Goal: Task Accomplishment & Management: Manage account settings

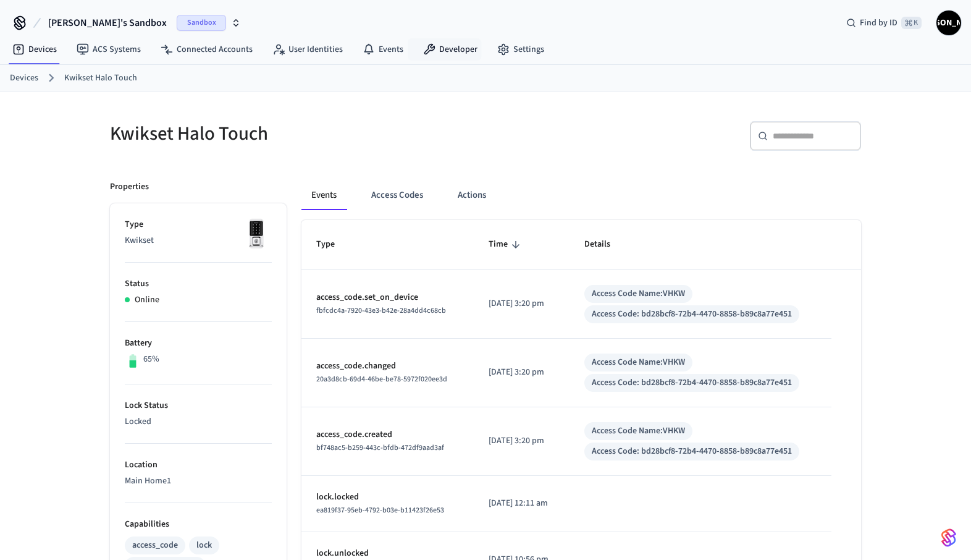
click at [954, 27] on span "[PERSON_NAME]" at bounding box center [949, 23] width 22 height 22
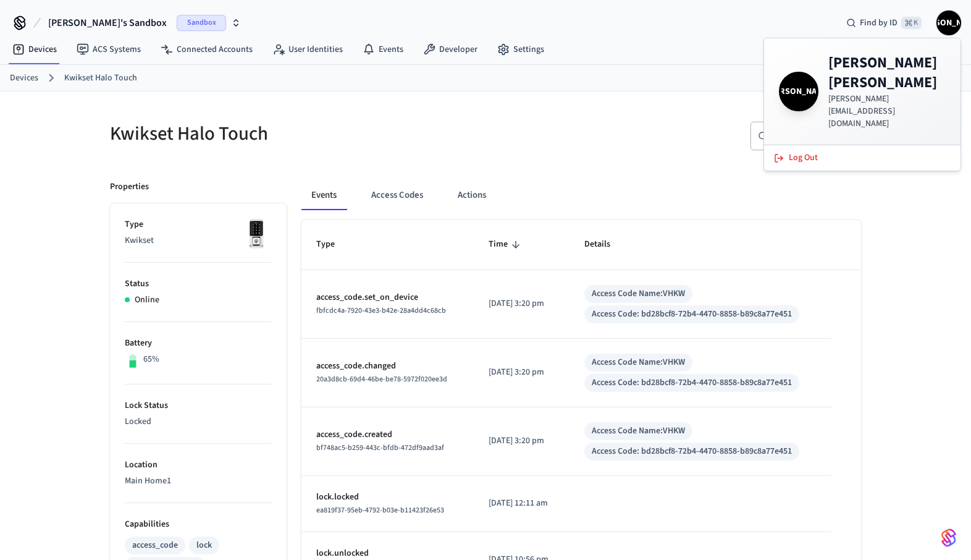
click at [855, 64] on h4 "James Andrew" at bounding box center [886, 73] width 117 height 40
click at [631, 122] on div "​ ​" at bounding box center [677, 141] width 368 height 40
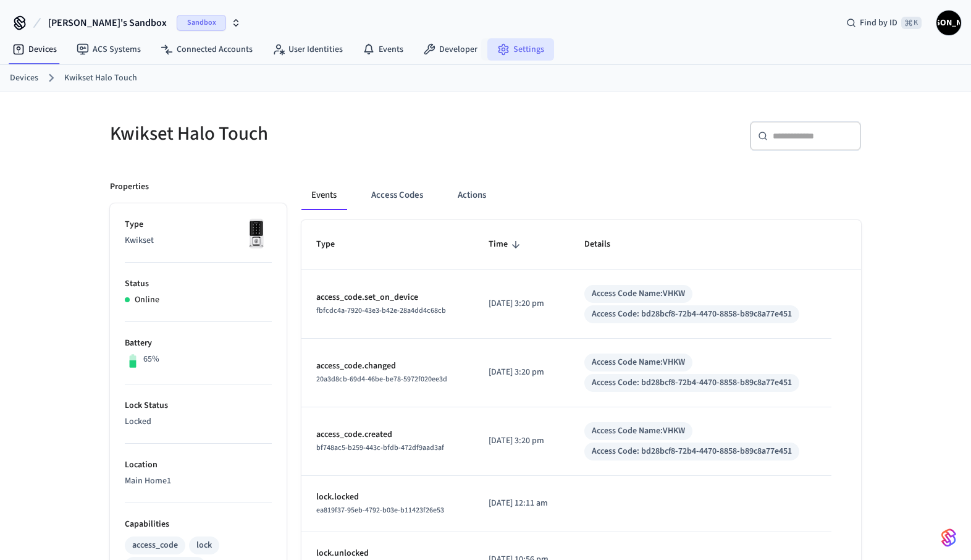
click at [518, 49] on link "Settings" at bounding box center [520, 49] width 67 height 22
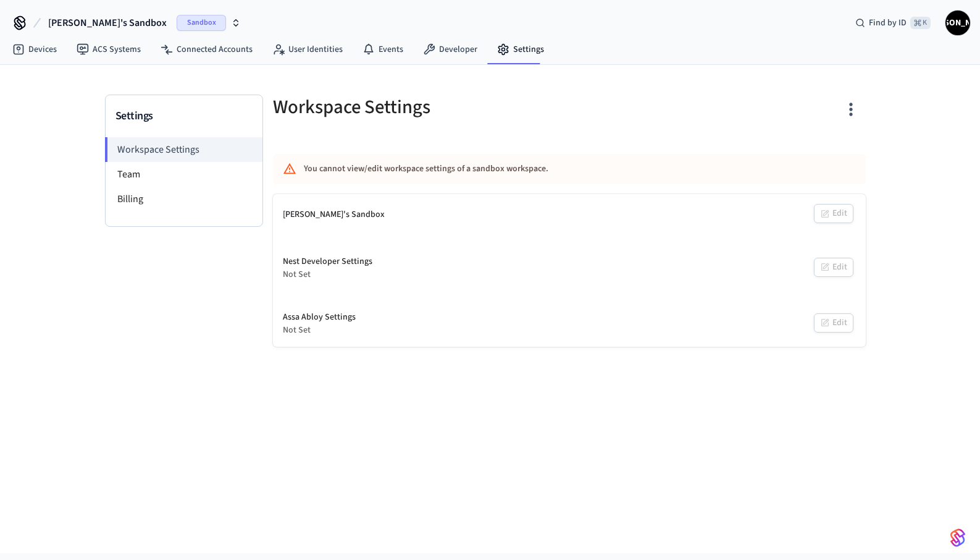
click at [74, 19] on span "[PERSON_NAME]'s Sandbox" at bounding box center [107, 22] width 119 height 15
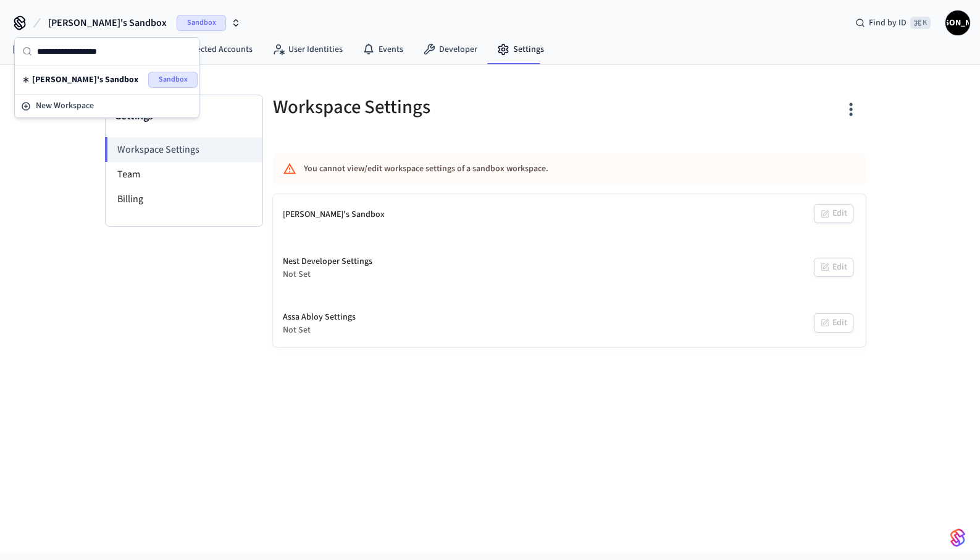
click at [74, 19] on span "[PERSON_NAME]'s Sandbox" at bounding box center [107, 22] width 119 height 15
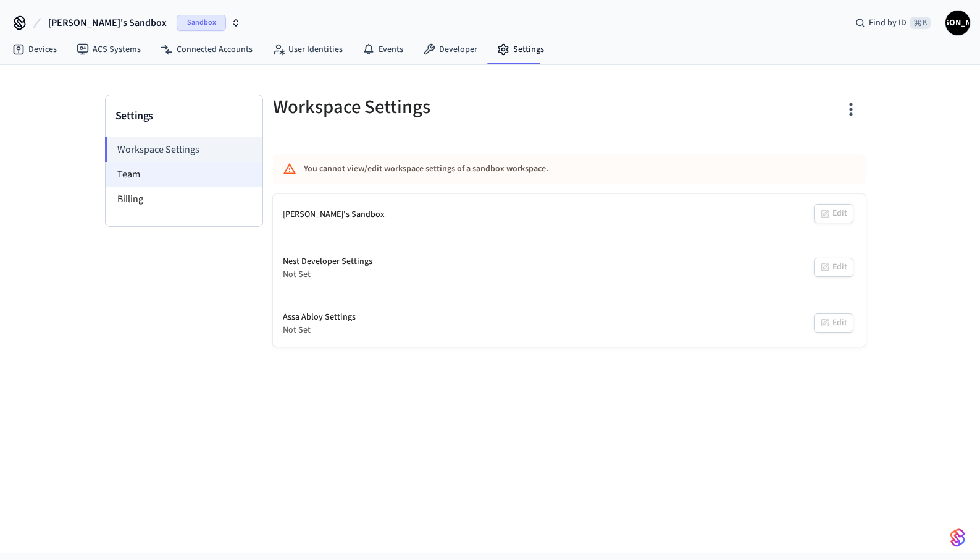
click at [140, 172] on li "Team" at bounding box center [184, 174] width 157 height 25
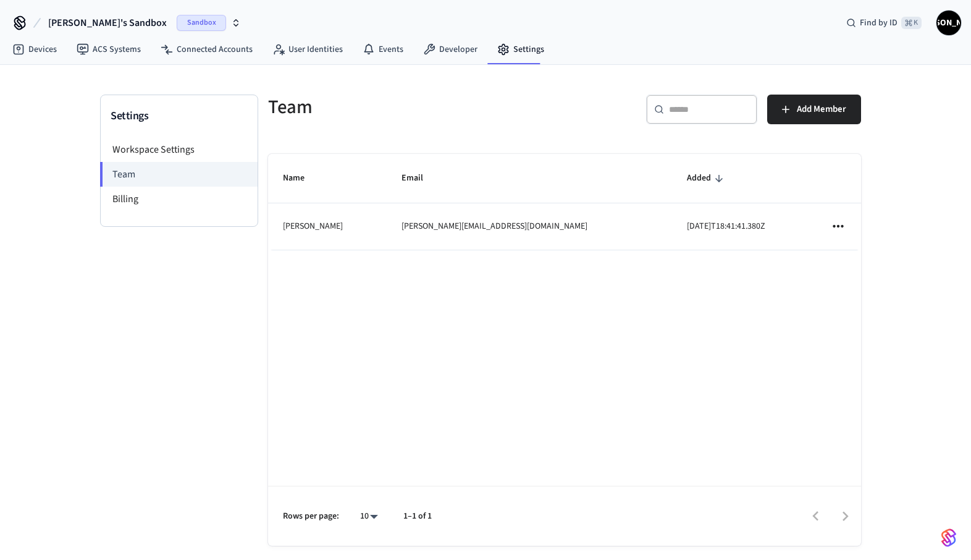
click at [834, 225] on icon "sticky table" at bounding box center [838, 226] width 11 height 2
click at [741, 233] on div at bounding box center [490, 280] width 980 height 560
click at [316, 232] on td "[PERSON_NAME]" at bounding box center [327, 226] width 119 height 46
click at [128, 201] on li "Billing" at bounding box center [179, 199] width 157 height 25
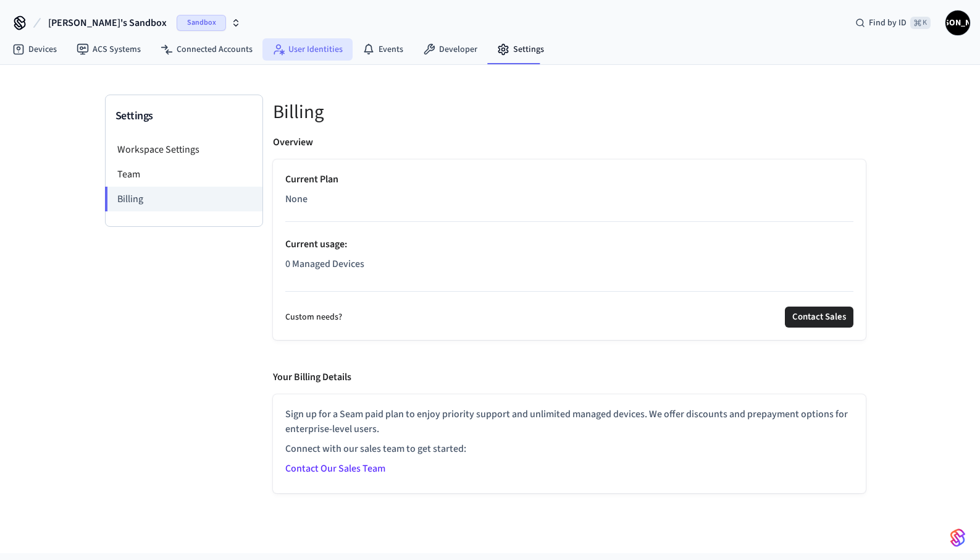
click at [308, 49] on link "User Identities" at bounding box center [308, 49] width 90 height 22
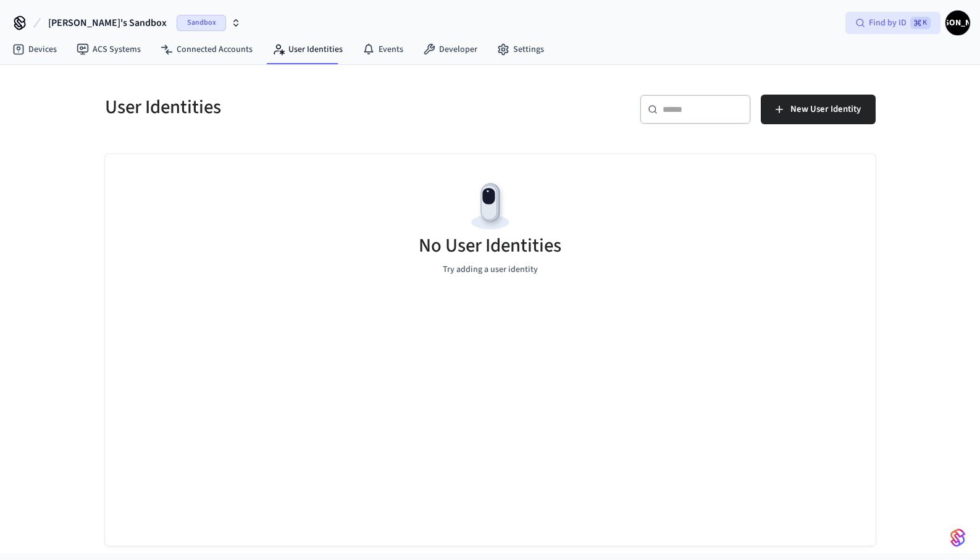
click at [922, 21] on span "⌘ K" at bounding box center [920, 23] width 20 height 12
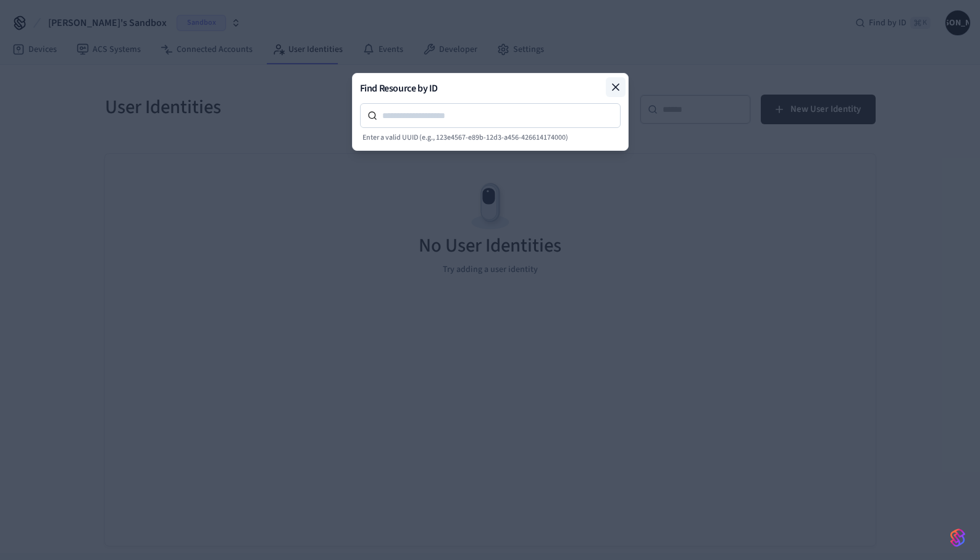
click at [620, 85] on icon at bounding box center [616, 87] width 12 height 12
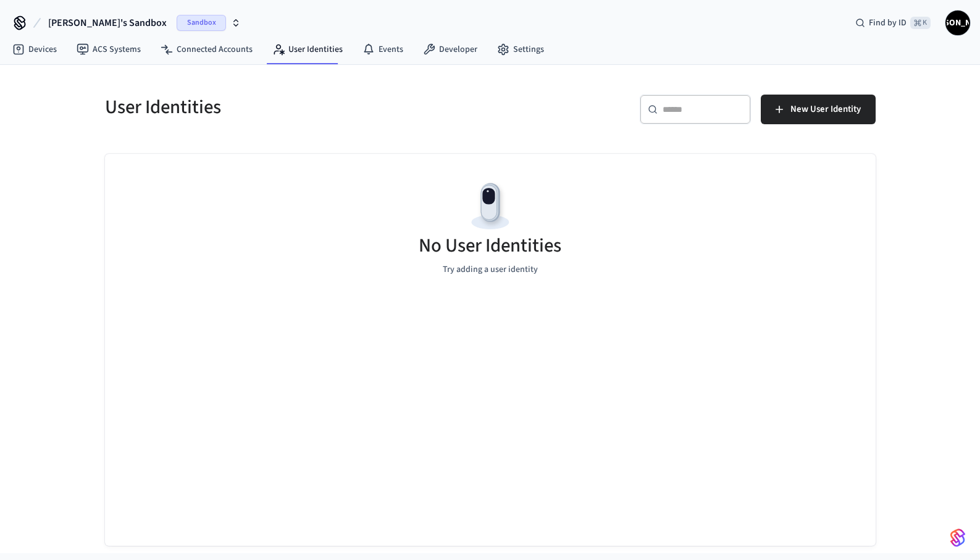
click at [965, 31] on span "[PERSON_NAME]" at bounding box center [958, 23] width 22 height 22
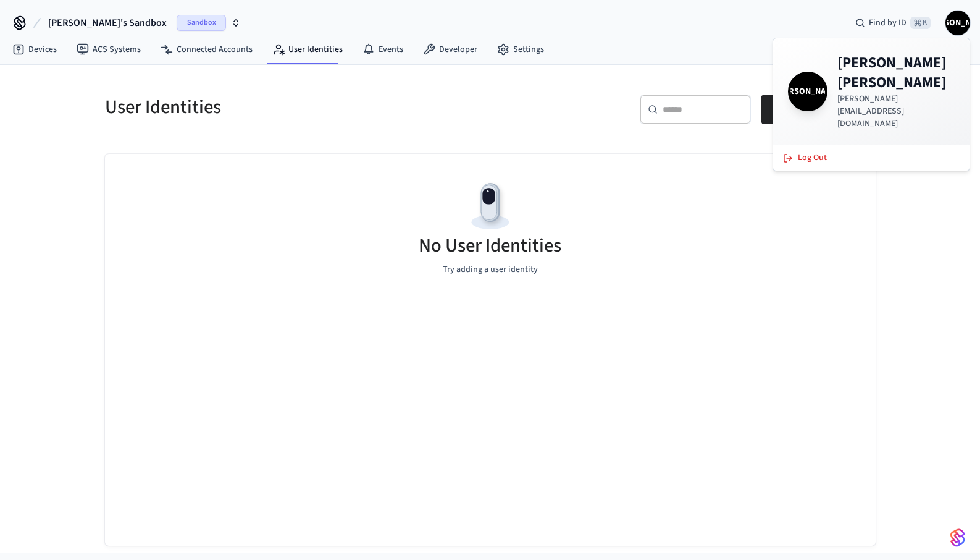
click at [842, 93] on p "[PERSON_NAME][EMAIL_ADDRESS][DOMAIN_NAME]" at bounding box center [896, 111] width 117 height 37
click at [807, 81] on span "[PERSON_NAME]" at bounding box center [808, 91] width 35 height 35
click at [297, 138] on div "User Identities ​ ​ New User Identity No User Identities Try adding a user iden…" at bounding box center [490, 305] width 791 height 481
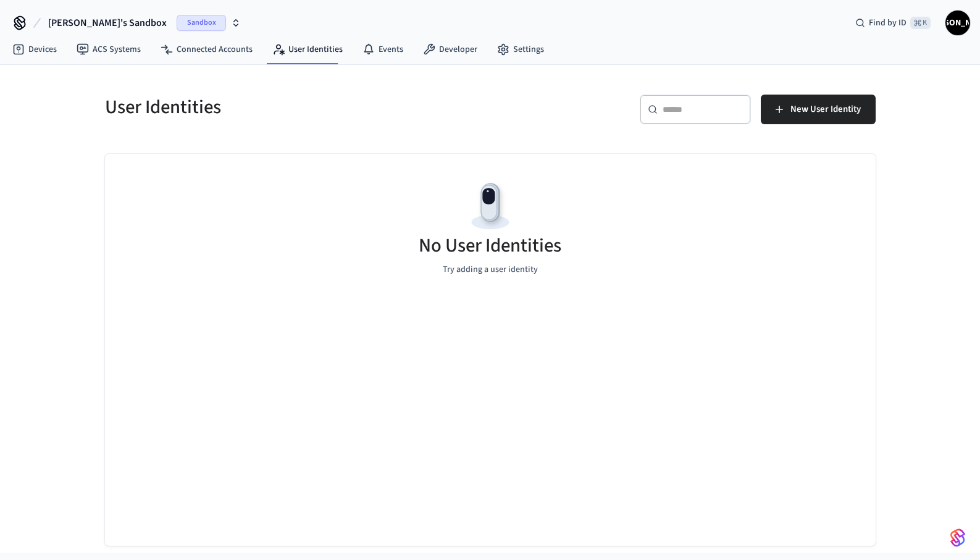
click at [231, 20] on icon "button" at bounding box center [236, 23] width 10 height 10
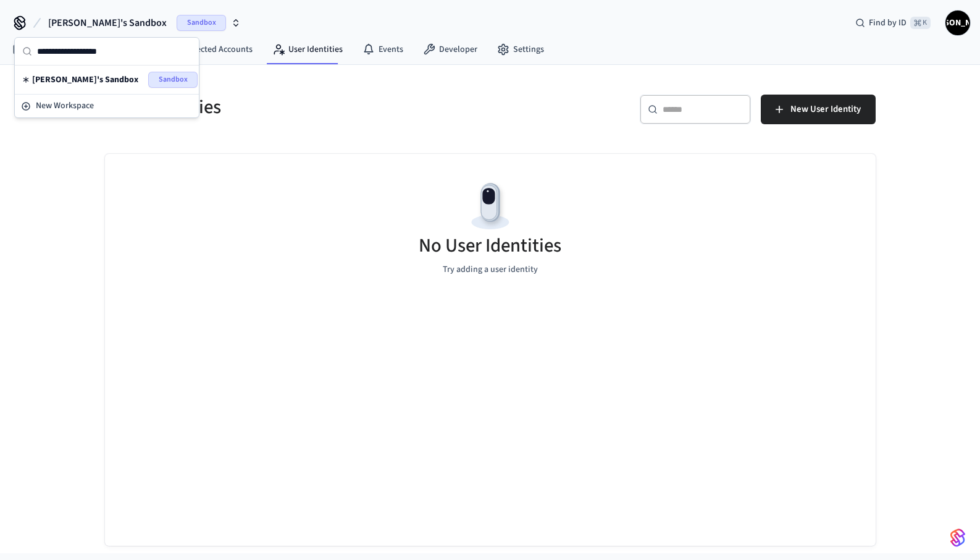
click at [56, 75] on span "[PERSON_NAME]'s Sandbox" at bounding box center [85, 80] width 106 height 12
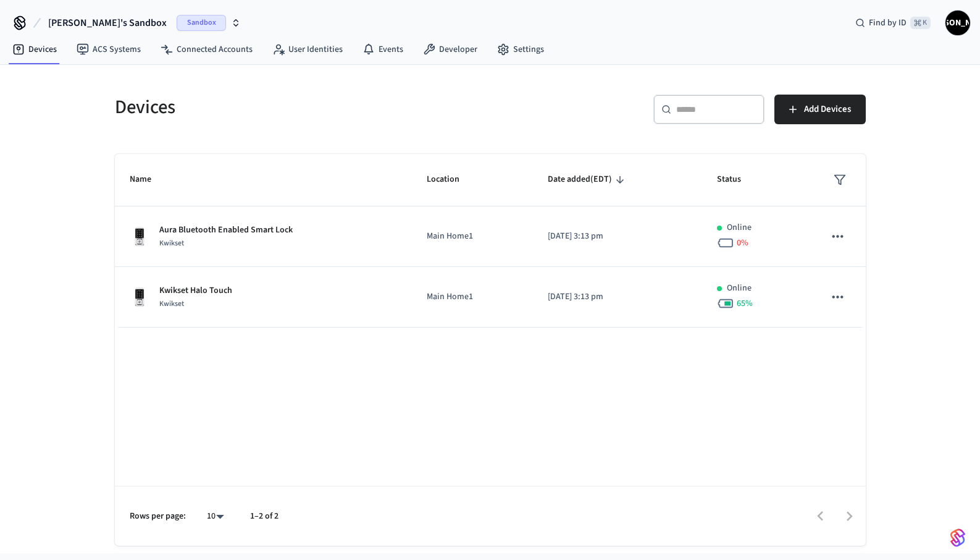
click at [22, 23] on icon at bounding box center [20, 23] width 20 height 20
click at [80, 23] on span "[PERSON_NAME]'s Sandbox" at bounding box center [107, 22] width 119 height 15
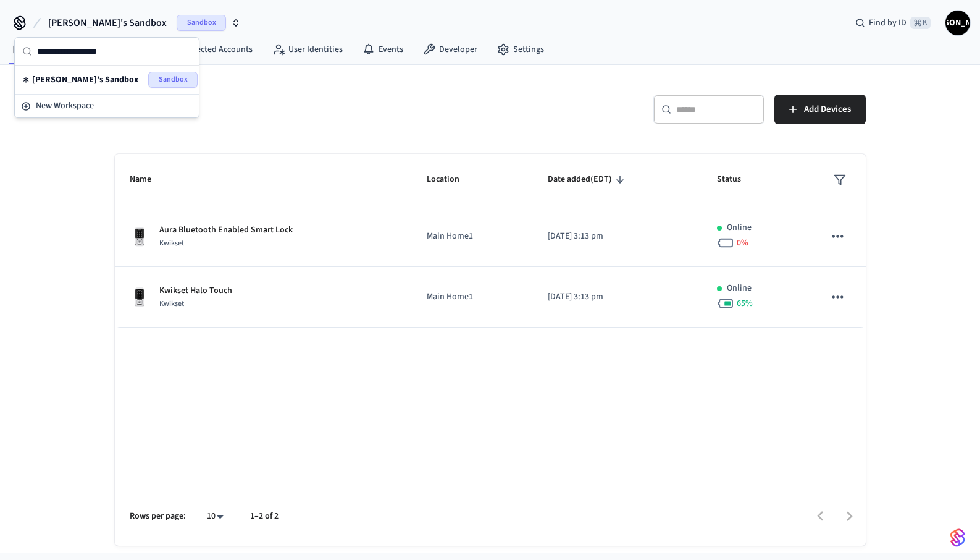
click at [78, 193] on div "Devices ​ ​ Add Devices Name Location Date added (EDT) Status Aura Bluetooth En…" at bounding box center [490, 309] width 980 height 488
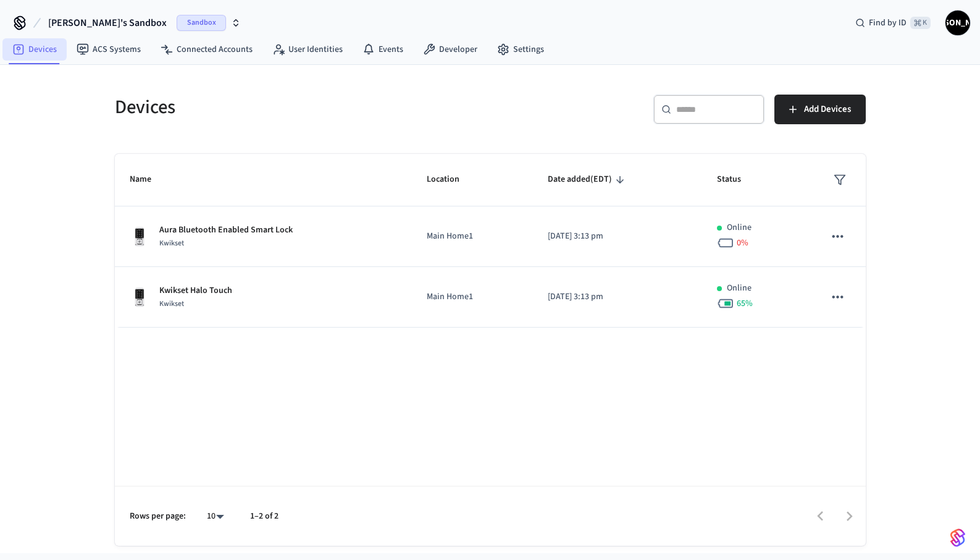
click at [35, 47] on link "Devices" at bounding box center [34, 49] width 64 height 22
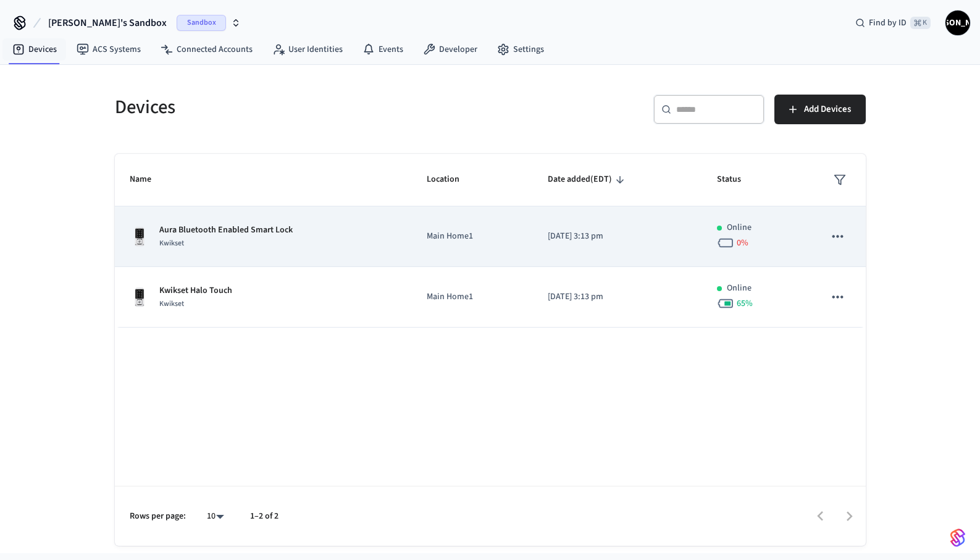
click at [375, 234] on div "Aura Bluetooth Enabled Smart Lock Kwikset" at bounding box center [263, 237] width 267 height 26
click at [781, 256] on td "Online 0 %" at bounding box center [755, 236] width 107 height 61
click at [841, 233] on icon "sticky table" at bounding box center [838, 236] width 16 height 16
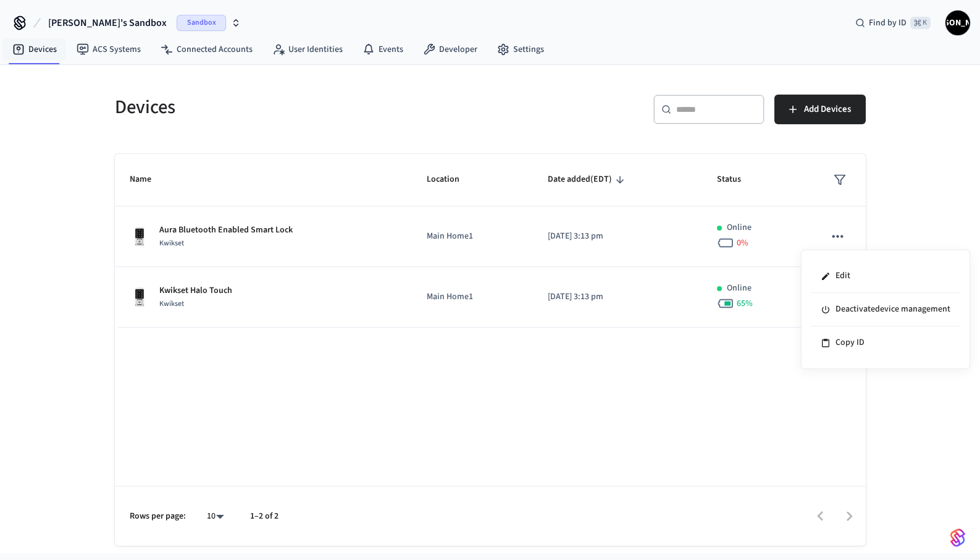
click at [890, 223] on div at bounding box center [490, 280] width 980 height 560
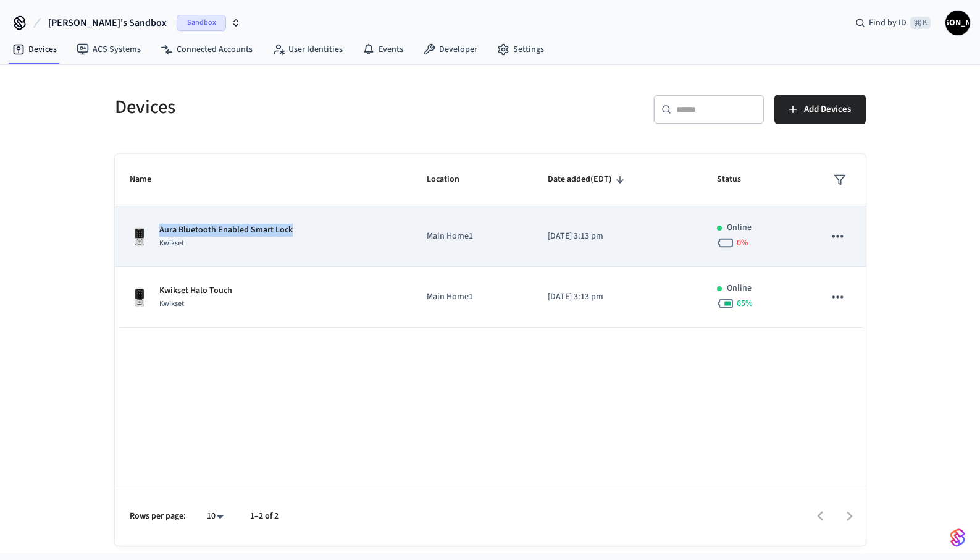
drag, startPoint x: 291, startPoint y: 229, endPoint x: 166, endPoint y: 235, distance: 124.9
click at [161, 235] on div "Aura Bluetooth Enabled Smart Lock Kwikset" at bounding box center [263, 237] width 267 height 26
drag, startPoint x: 471, startPoint y: 238, endPoint x: 427, endPoint y: 238, distance: 43.2
click at [427, 238] on p "Main Home1" at bounding box center [472, 236] width 91 height 13
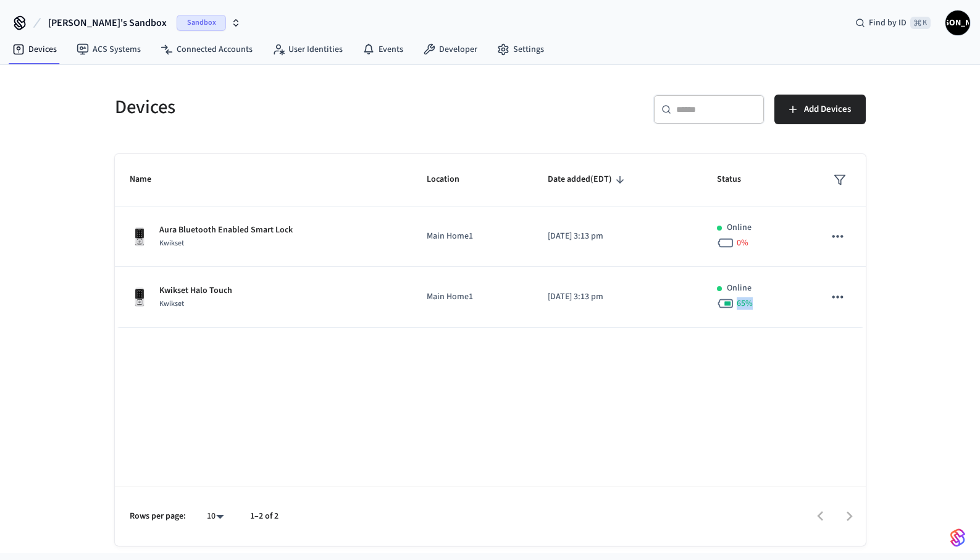
drag, startPoint x: 754, startPoint y: 303, endPoint x: 723, endPoint y: 348, distance: 55.0
click at [712, 302] on td "Online 65 %" at bounding box center [755, 297] width 107 height 61
click at [917, 335] on div "Devices ​ ​ Add Devices Name Location Date added (EDT) Status Aura Bluetooth En…" at bounding box center [490, 309] width 980 height 488
click at [907, 282] on div "Devices ​ ​ Add Devices Name Location Date added (EDT) Status Aura Bluetooth En…" at bounding box center [490, 309] width 980 height 488
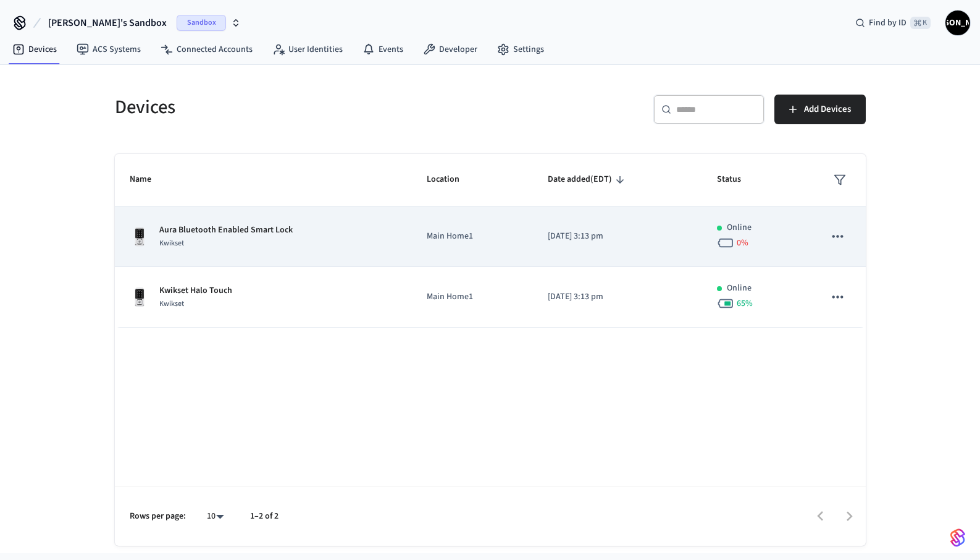
click at [743, 242] on span "0 %" at bounding box center [743, 243] width 12 height 12
click at [835, 235] on icon "sticky table" at bounding box center [838, 236] width 16 height 16
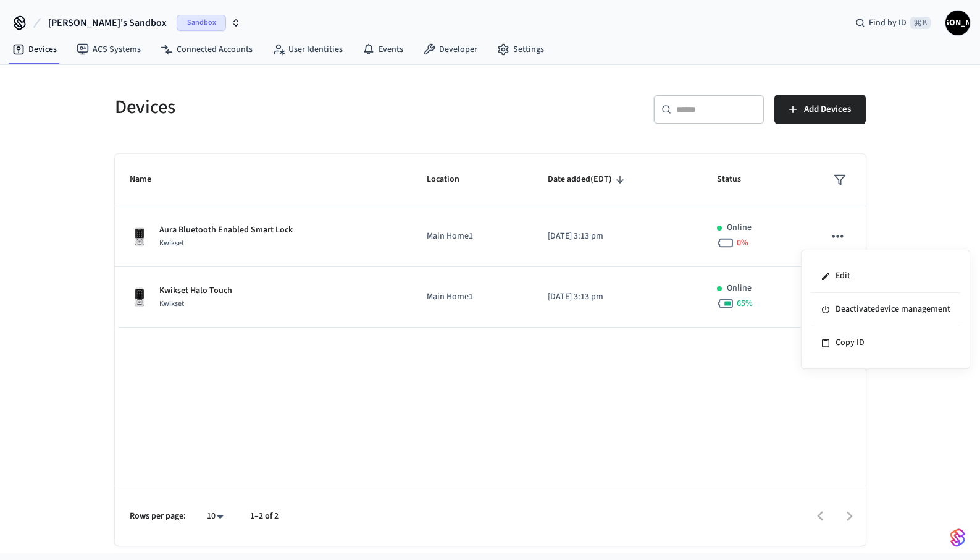
click at [908, 206] on div at bounding box center [490, 280] width 980 height 560
click at [300, 53] on link "User Identities" at bounding box center [308, 49] width 90 height 22
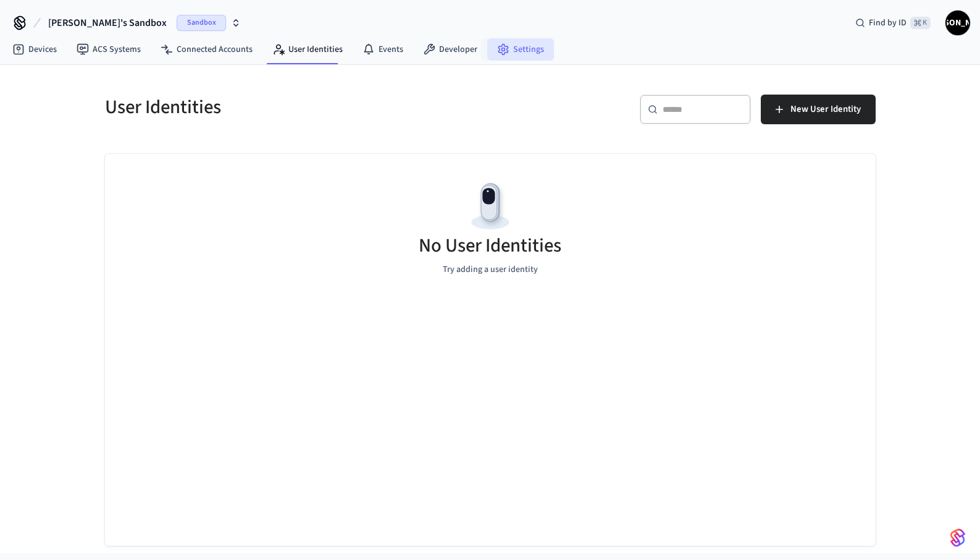
click at [523, 54] on link "Settings" at bounding box center [520, 49] width 67 height 22
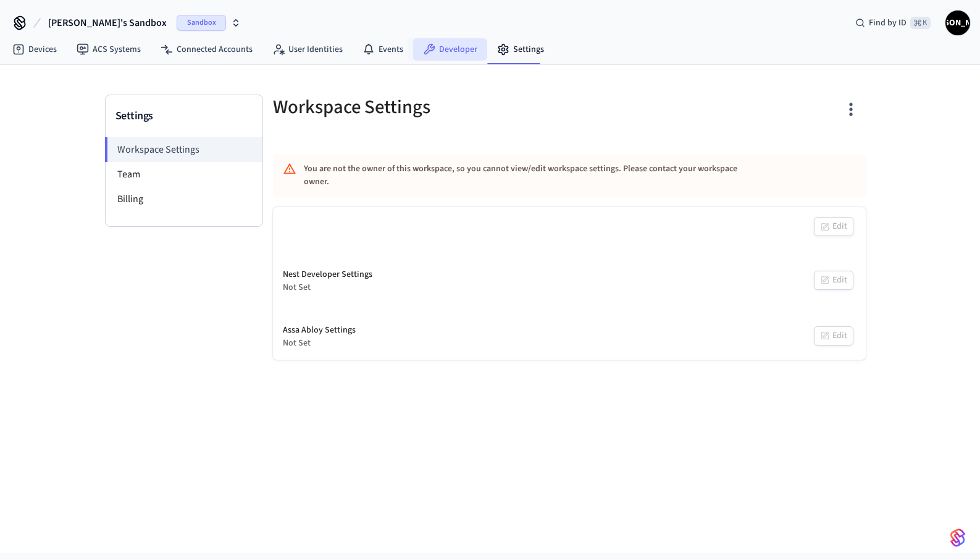
click at [456, 47] on link "Developer" at bounding box center [450, 49] width 74 height 22
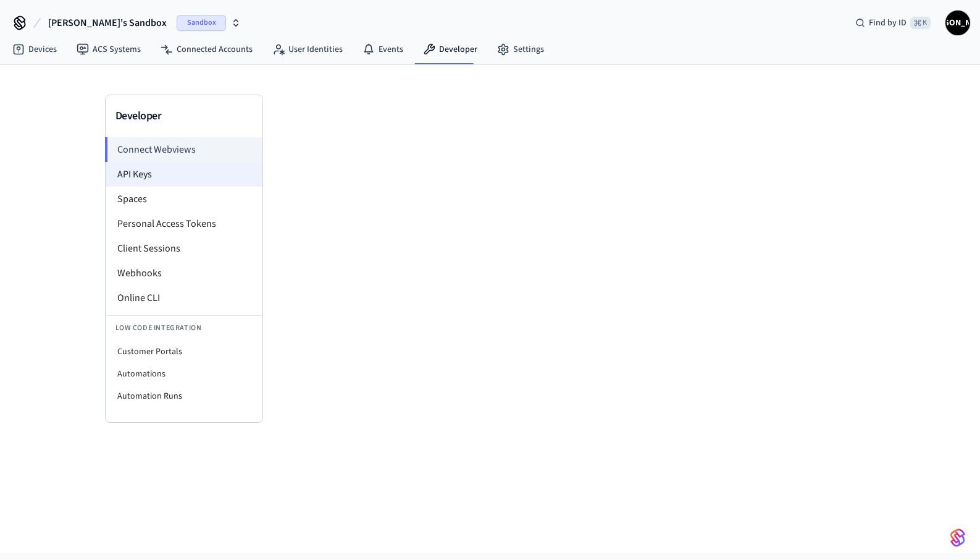
click at [128, 182] on li "API Keys" at bounding box center [184, 174] width 157 height 25
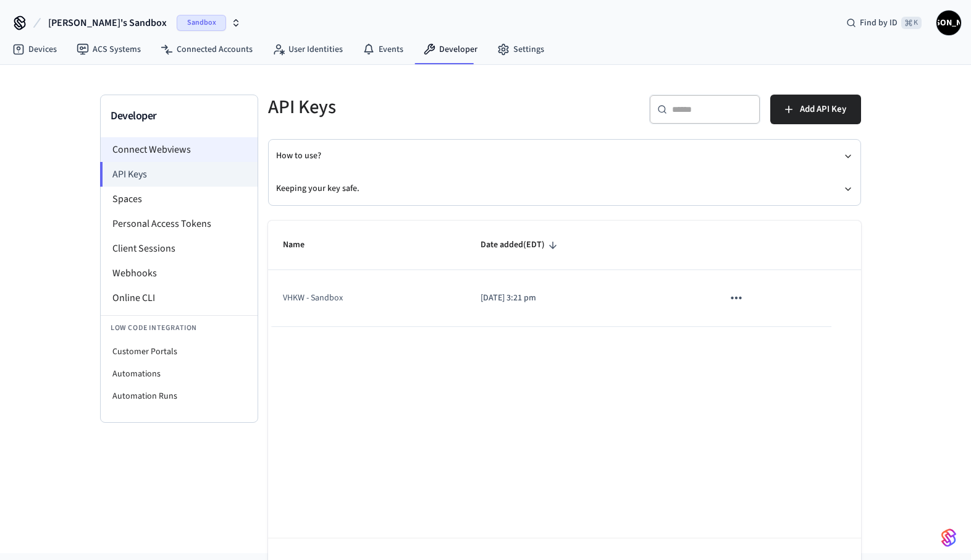
click at [154, 156] on li "Connect Webviews" at bounding box center [179, 149] width 157 height 25
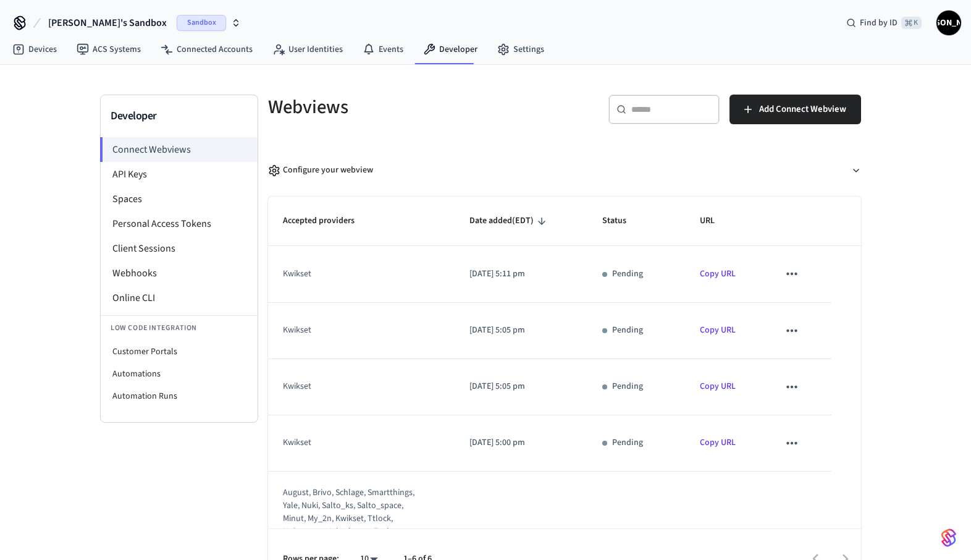
click at [784, 272] on icon "sticky table" at bounding box center [792, 274] width 16 height 16
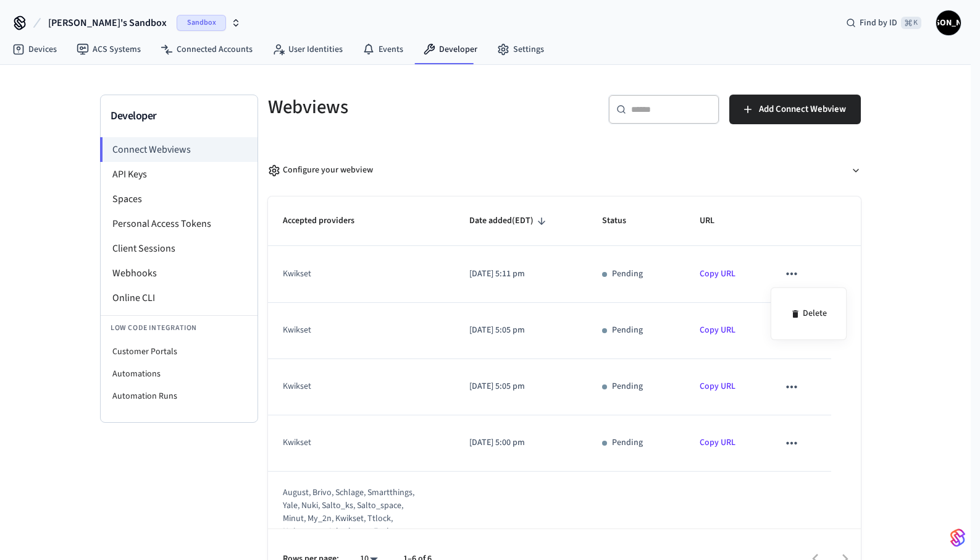
click at [904, 276] on div at bounding box center [490, 280] width 980 height 560
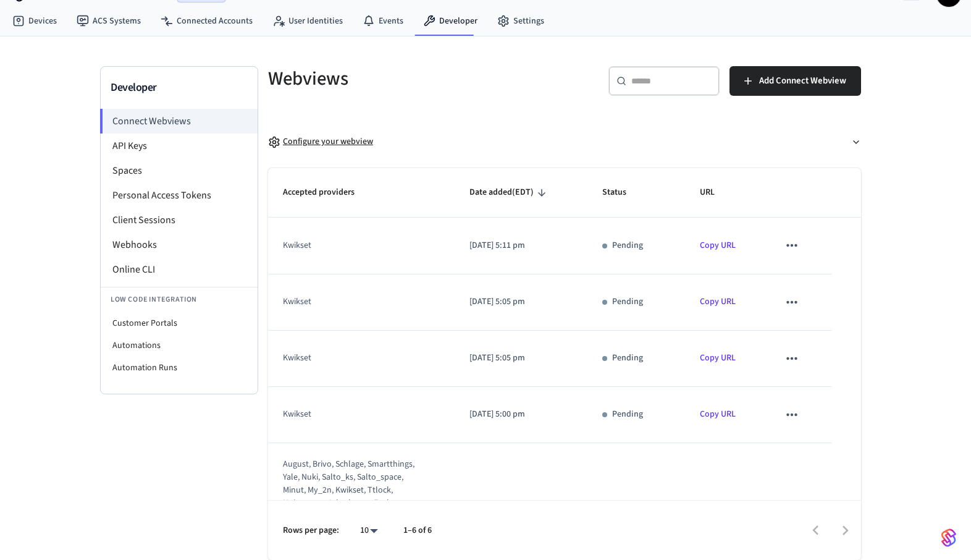
click at [287, 141] on div "Configure your webview" at bounding box center [320, 141] width 105 height 13
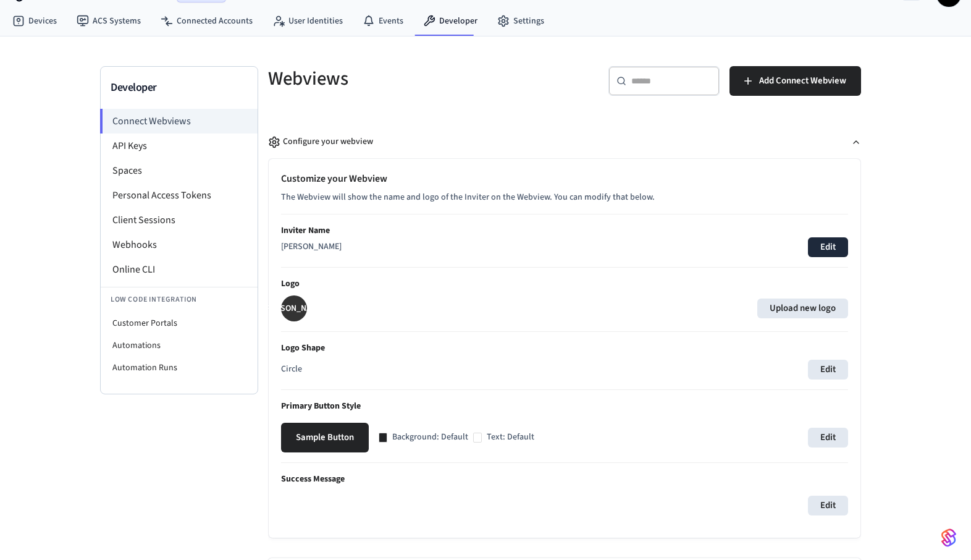
click at [832, 244] on button "Edit" at bounding box center [828, 247] width 40 height 20
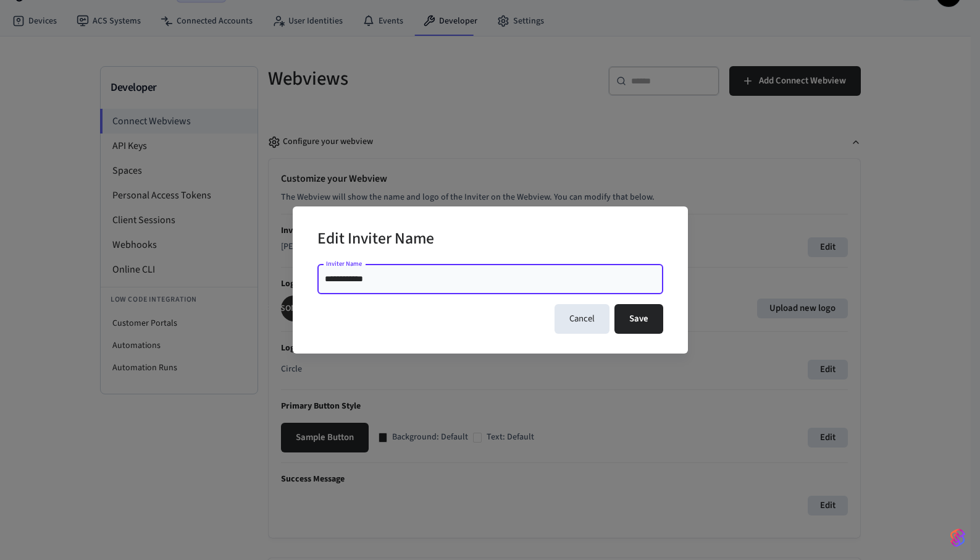
drag, startPoint x: 289, startPoint y: 279, endPoint x: 247, endPoint y: 273, distance: 42.5
click at [247, 273] on div "**********" at bounding box center [490, 280] width 980 height 560
type input "**********"
click at [637, 321] on button "Save" at bounding box center [639, 319] width 49 height 30
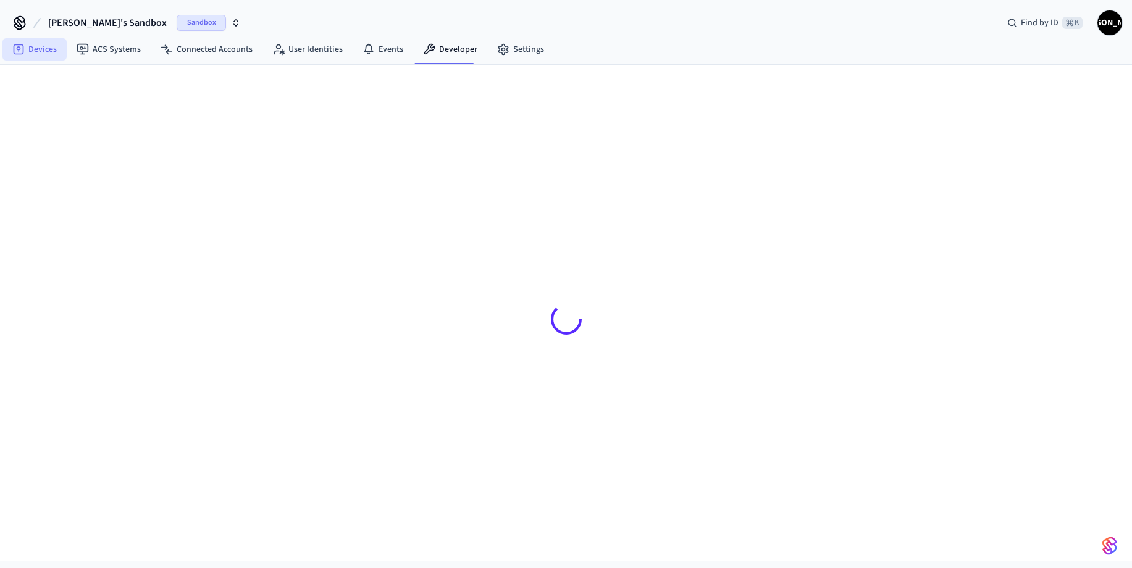
click at [43, 48] on link "Devices" at bounding box center [34, 49] width 64 height 22
